Goal: Task Accomplishment & Management: Manage account settings

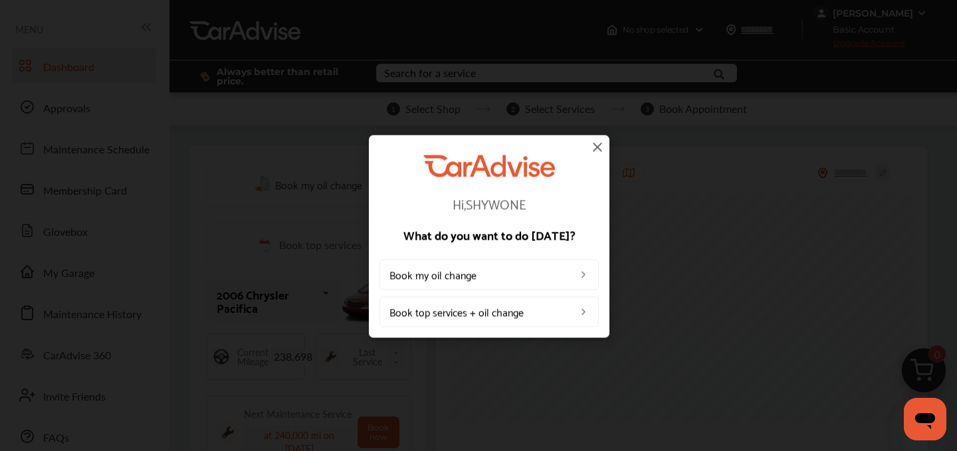
click at [593, 147] on img at bounding box center [597, 147] width 16 height 16
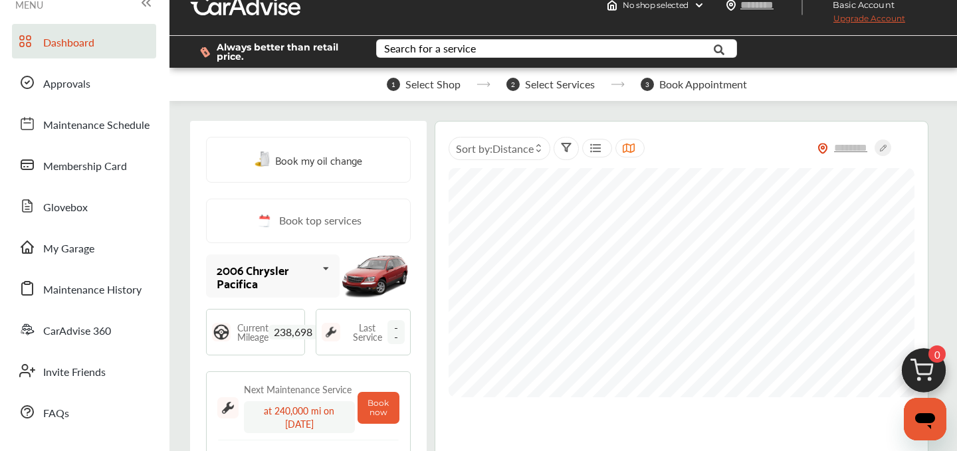
scroll to position [31, 0]
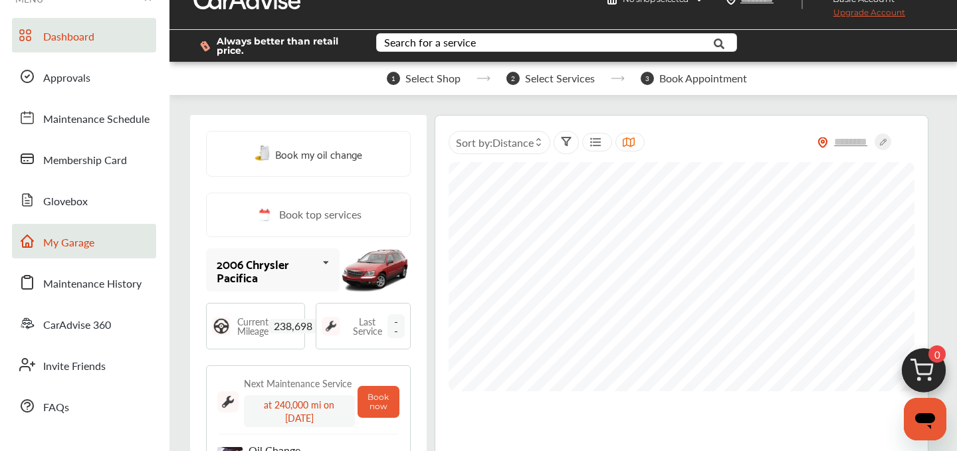
click at [96, 241] on link "My Garage" at bounding box center [84, 241] width 144 height 35
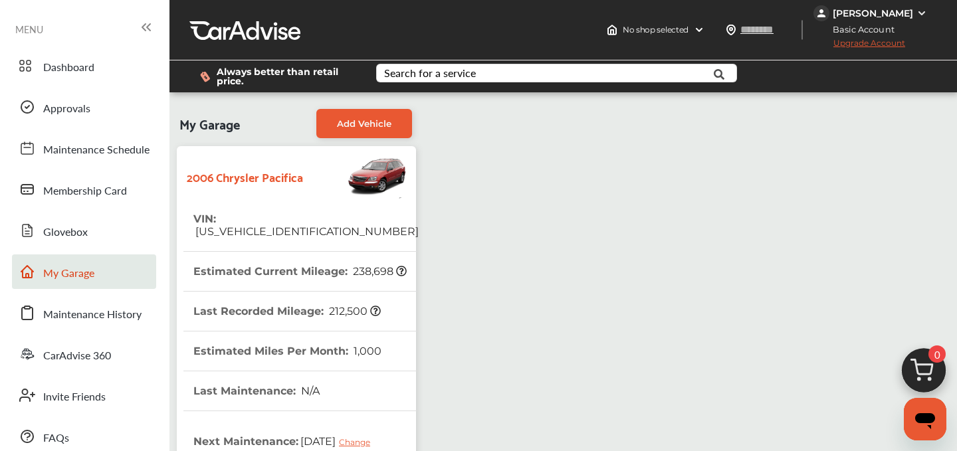
click at [841, 15] on div "[PERSON_NAME]" at bounding box center [872, 13] width 80 height 12
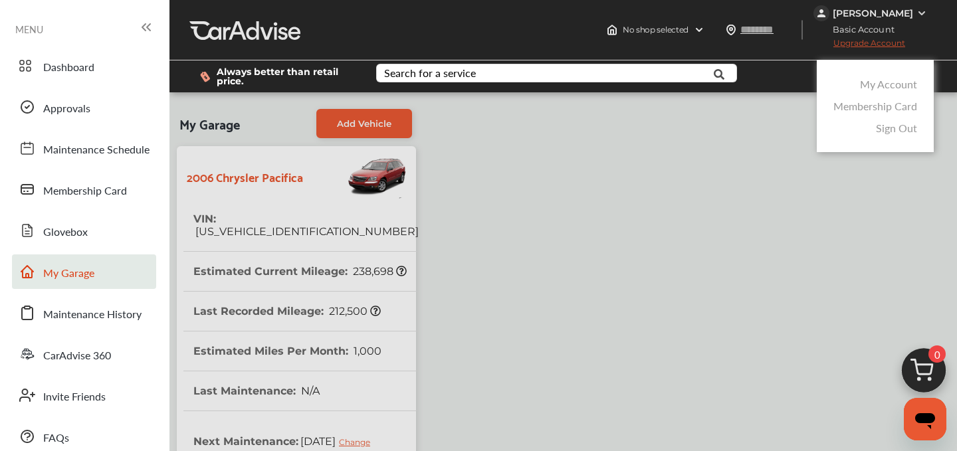
click at [837, 44] on div at bounding box center [478, 258] width 957 height 517
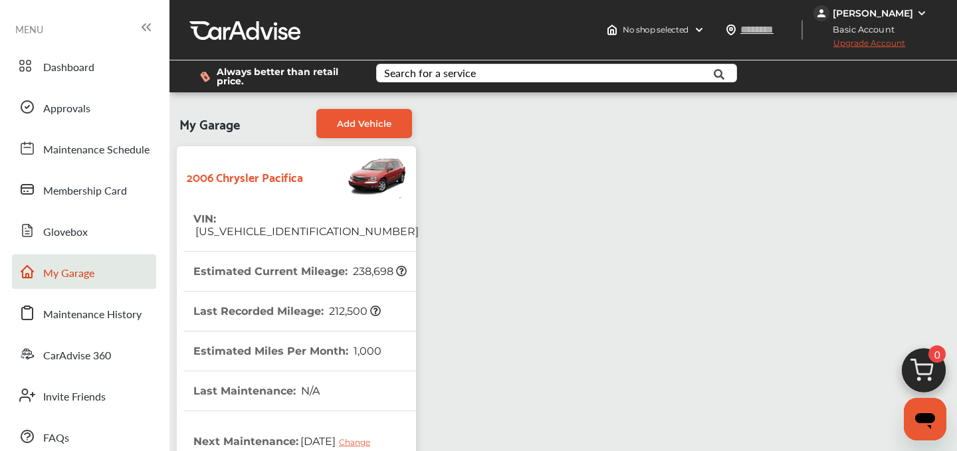
click at [837, 44] on span "Upgrade Account" at bounding box center [859, 46] width 92 height 17
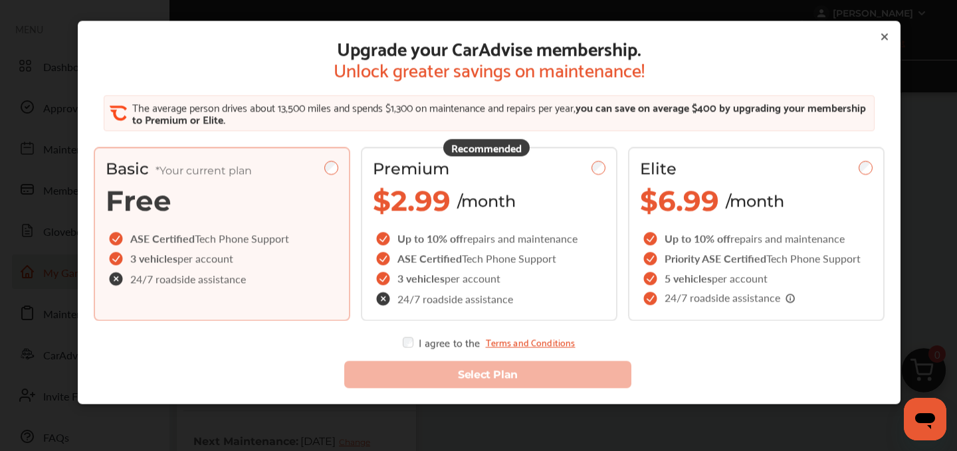
click at [878, 39] on div "Upgrade your CarAdvise membership. Unlock greater savings on maintenance! The a…" at bounding box center [489, 192] width 790 height 311
click at [882, 39] on icon at bounding box center [883, 36] width 5 height 5
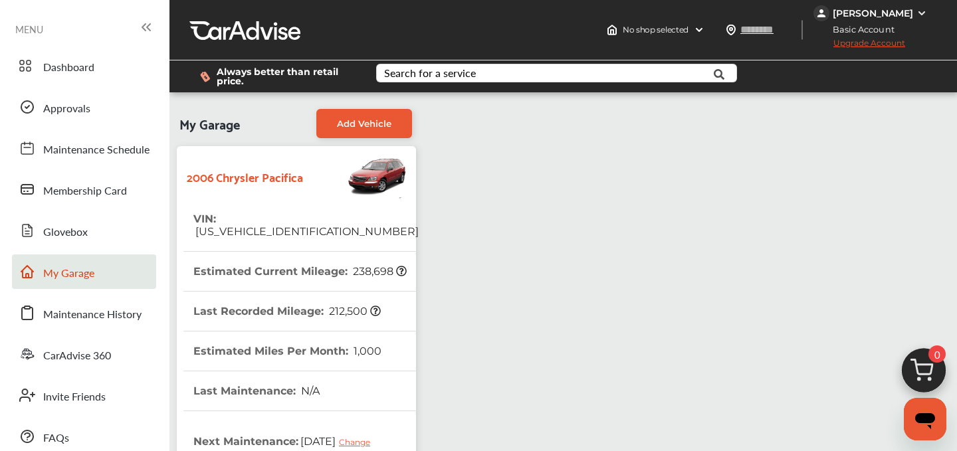
click at [857, 11] on div "[PERSON_NAME]" at bounding box center [872, 13] width 80 height 12
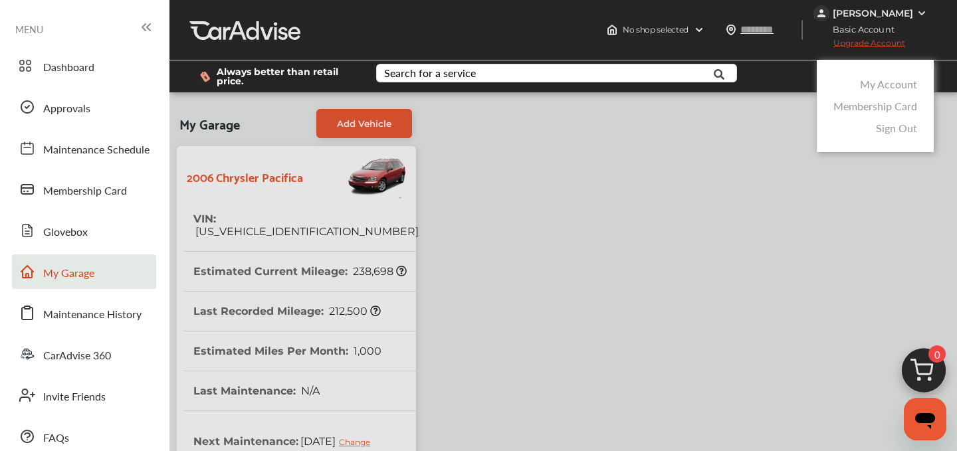
click at [876, 82] on link "My Account" at bounding box center [888, 83] width 57 height 15
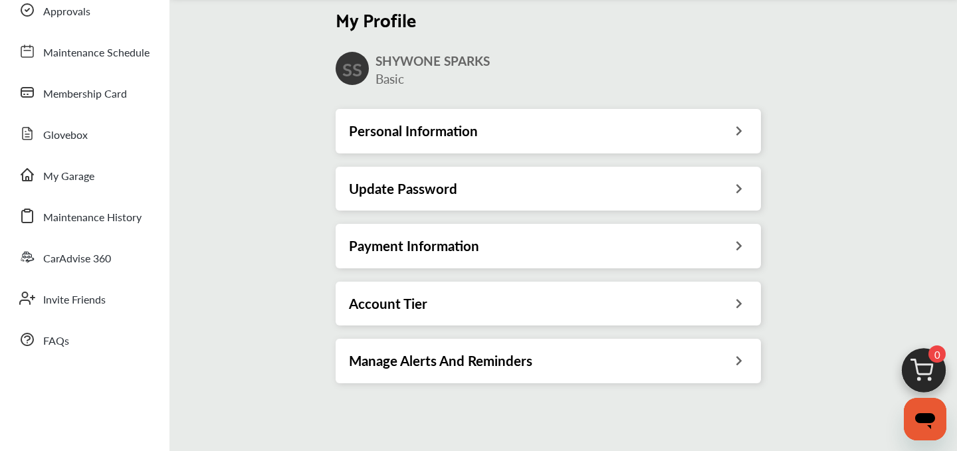
scroll to position [98, 0]
click at [426, 238] on h3 "Payment Information" at bounding box center [414, 244] width 130 height 17
